Goal: Register for event/course

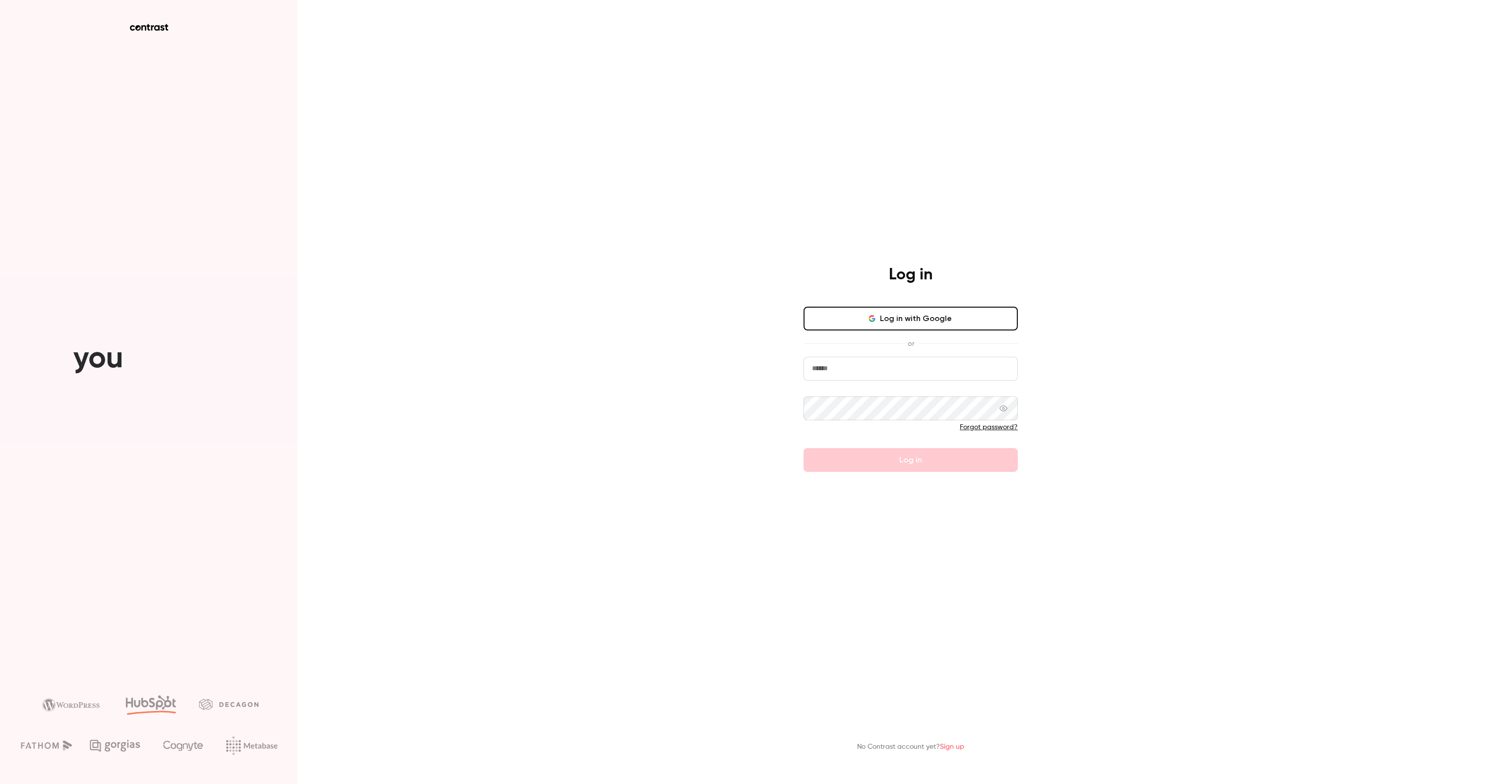
click at [890, 315] on button "Log in with Google" at bounding box center [911, 319] width 214 height 24
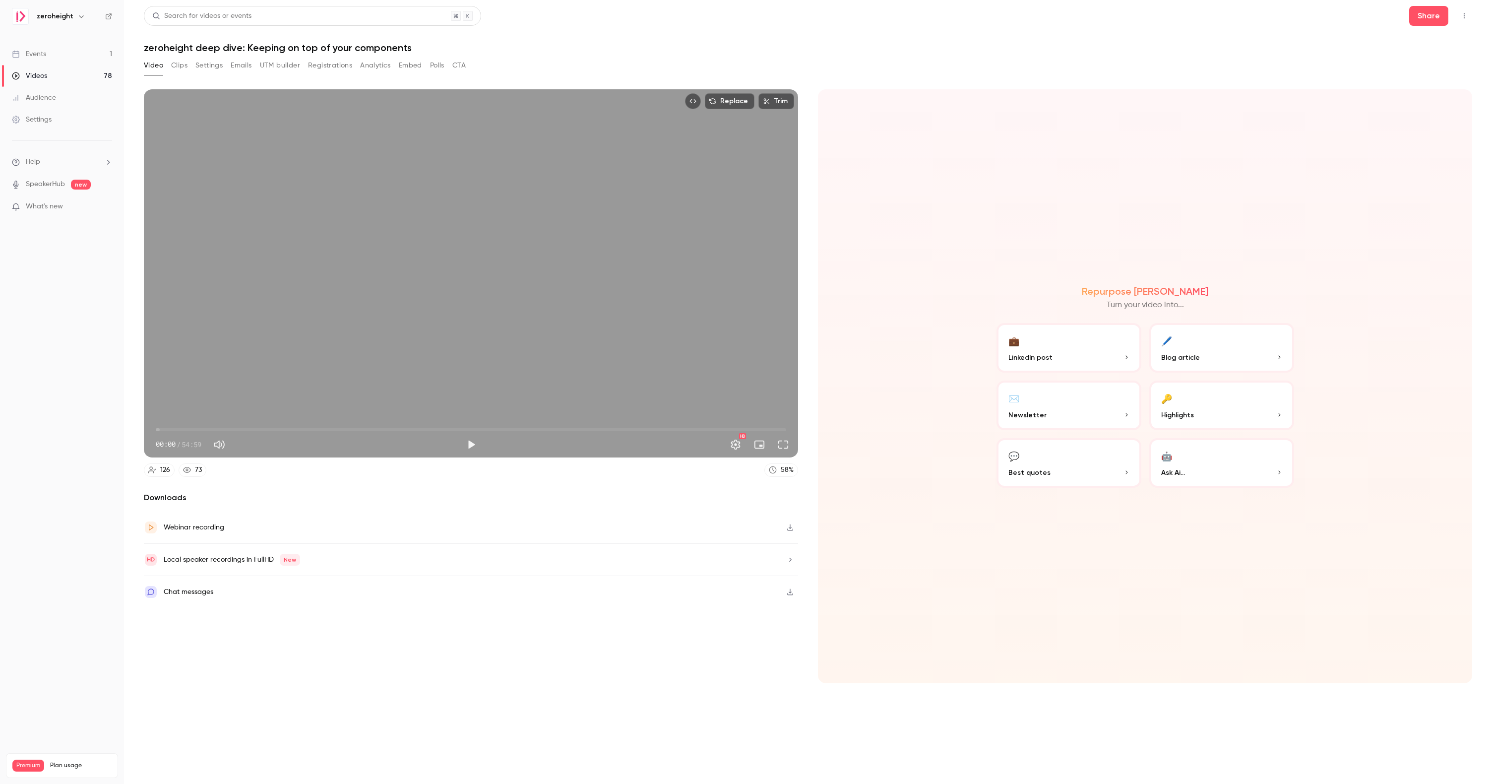
click at [50, 50] on link "Events 1" at bounding box center [62, 54] width 124 height 22
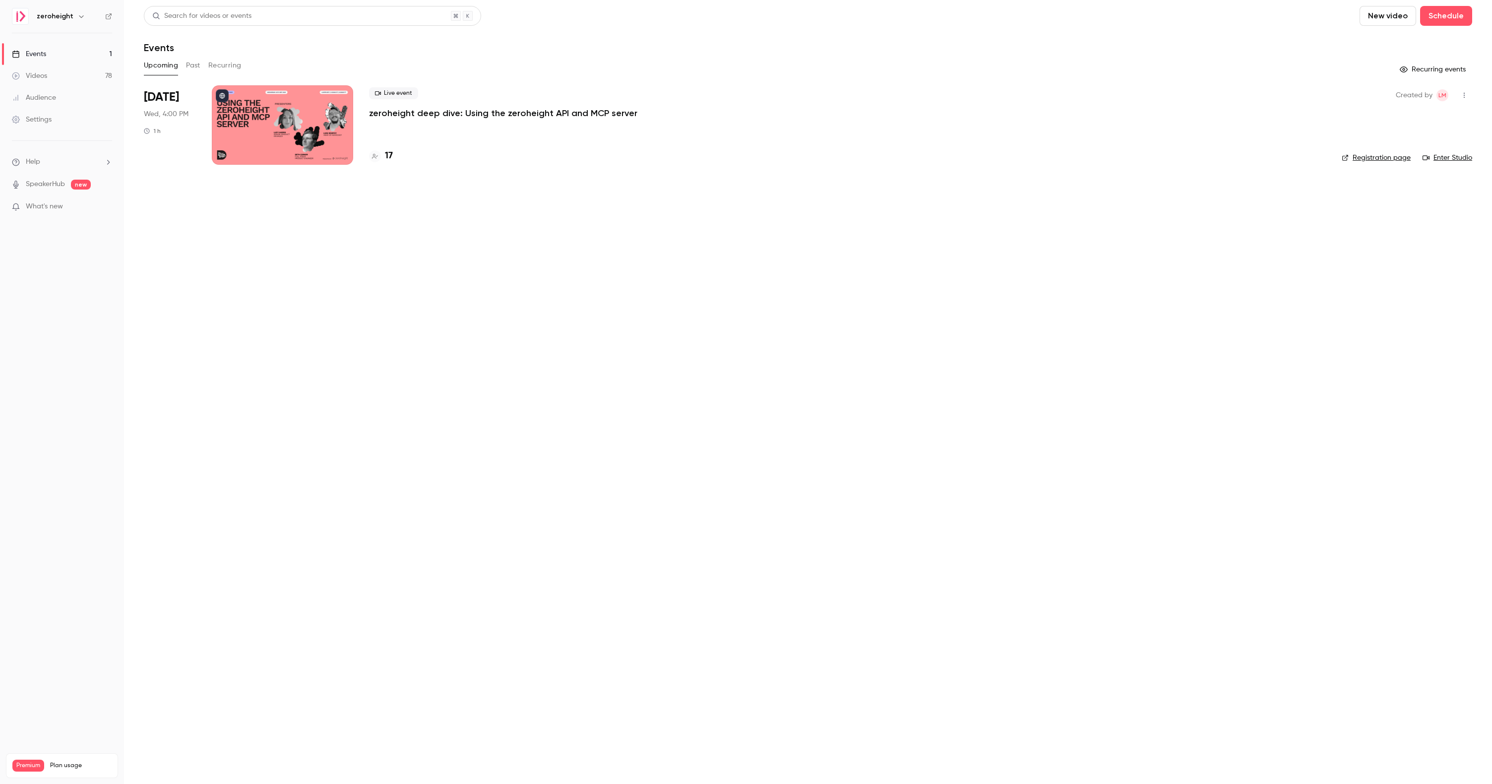
click at [427, 112] on p "zeroheight deep dive: Using the zeroheight API and MCP server" at bounding box center [503, 113] width 268 height 12
